Goal: Information Seeking & Learning: Learn about a topic

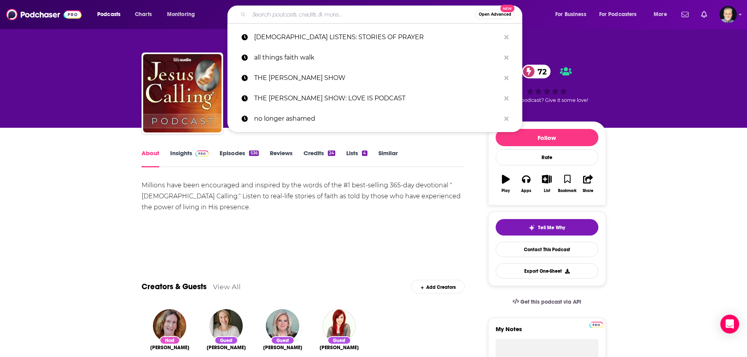
click at [350, 13] on input "Search podcasts, credits, & more..." at bounding box center [362, 14] width 226 height 13
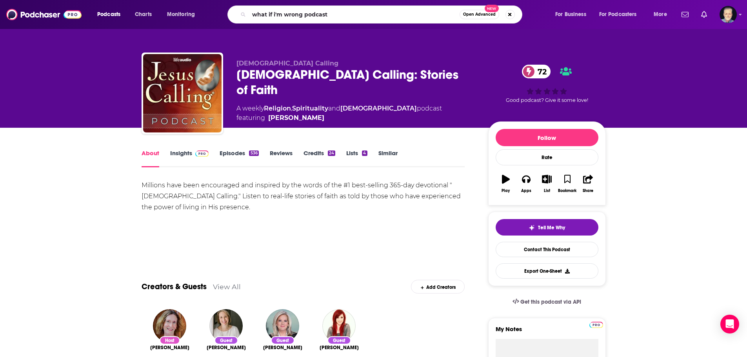
type input "what if i'm wrong podcast"
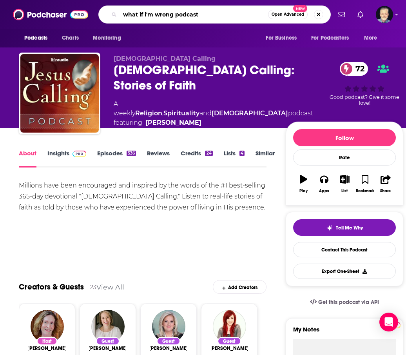
click at [217, 14] on input "what if i'm wrong podcast" at bounding box center [194, 14] width 148 height 13
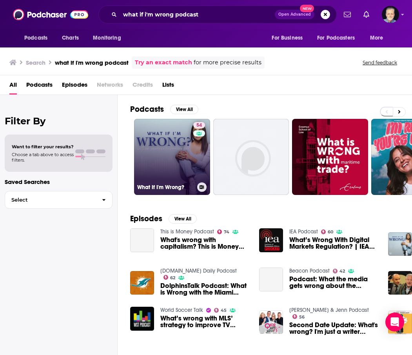
click at [169, 150] on link "54 What If I'm Wrong?" at bounding box center [172, 157] width 76 height 76
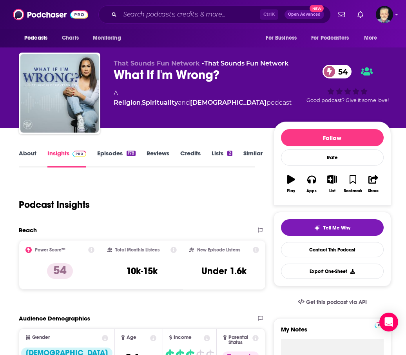
click at [20, 151] on link "About" at bounding box center [28, 158] width 18 height 18
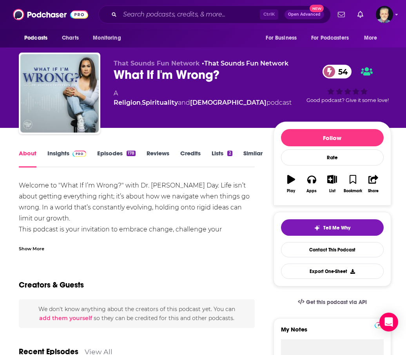
click at [25, 245] on div "Show More" at bounding box center [31, 247] width 25 height 7
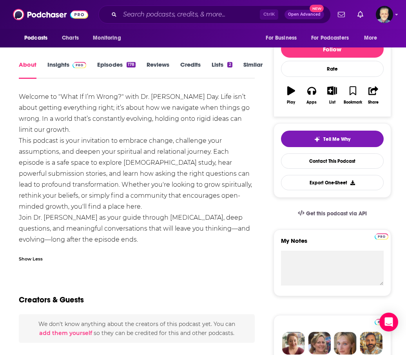
scroll to position [39, 0]
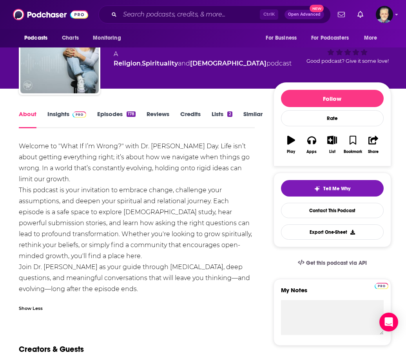
click at [56, 114] on link "Insights" at bounding box center [66, 119] width 39 height 18
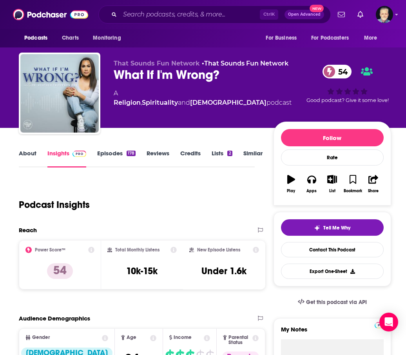
click at [107, 152] on link "Episodes 178" at bounding box center [116, 158] width 38 height 18
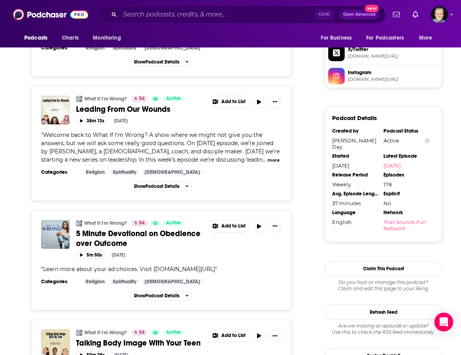
scroll to position [645, 0]
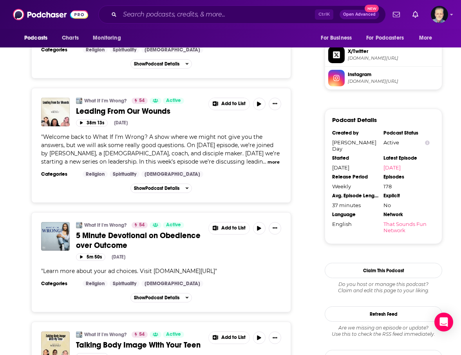
click at [268, 159] on button "more" at bounding box center [274, 162] width 12 height 7
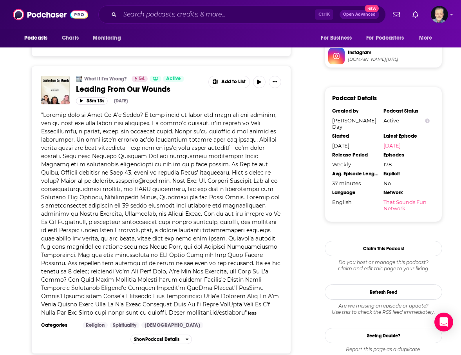
scroll to position [684, 0]
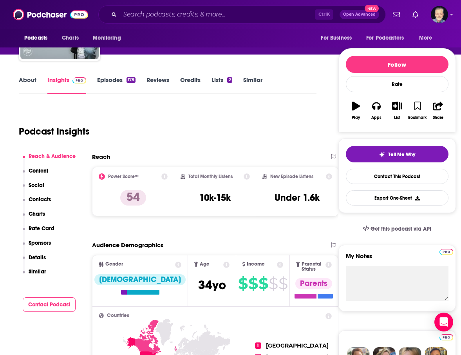
scroll to position [78, 0]
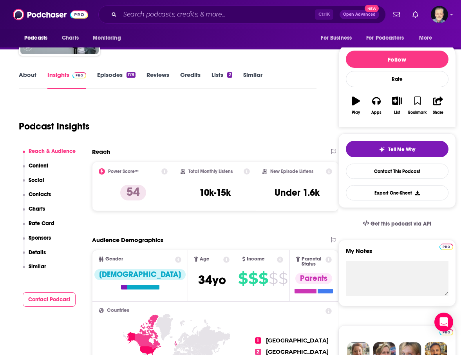
click at [25, 75] on link "About" at bounding box center [28, 80] width 18 height 18
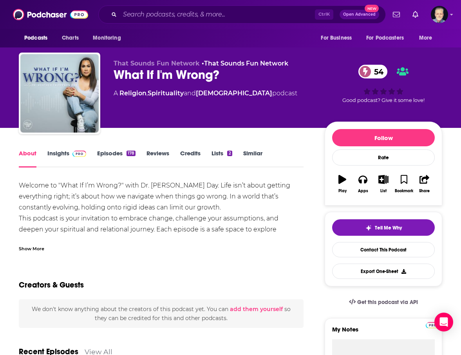
click at [31, 245] on div "Show More" at bounding box center [31, 247] width 25 height 7
